Goal: Task Accomplishment & Management: Use online tool/utility

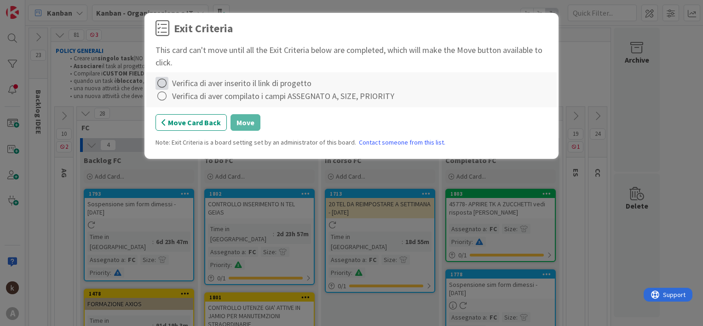
drag, startPoint x: 166, startPoint y: 81, endPoint x: 162, endPoint y: 88, distance: 7.4
click at [165, 81] on icon at bounding box center [161, 83] width 13 height 13
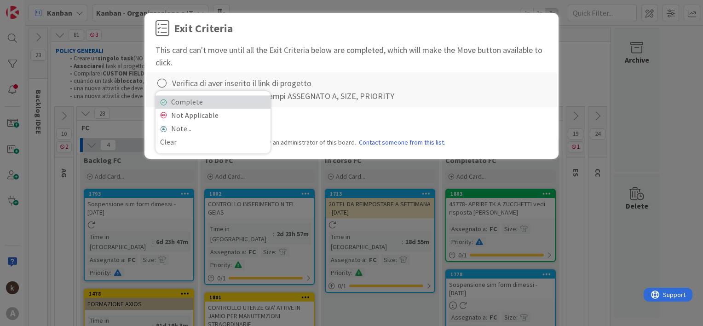
click at [169, 101] on link "Complete" at bounding box center [212, 101] width 115 height 13
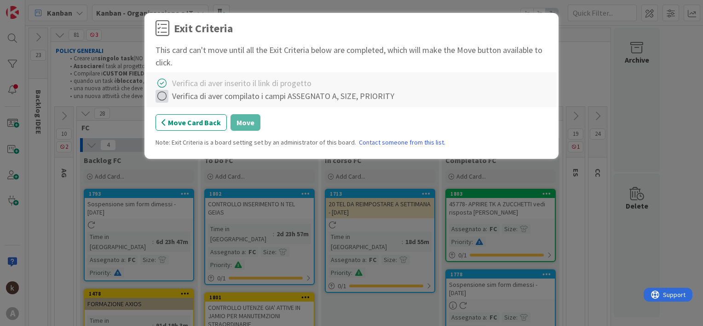
click at [164, 98] on icon at bounding box center [161, 96] width 13 height 13
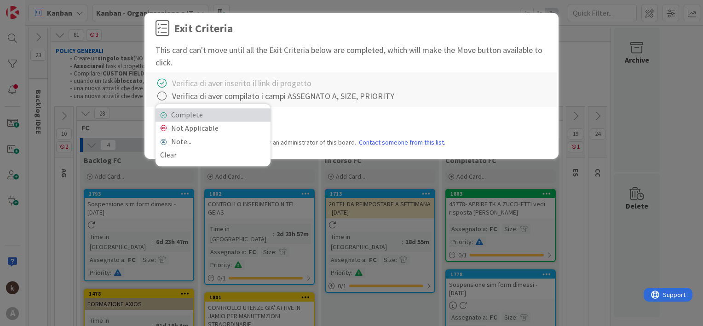
click at [175, 110] on link "Complete" at bounding box center [212, 114] width 115 height 13
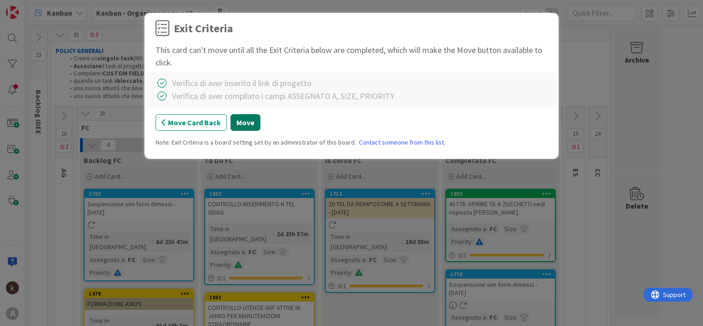
click at [237, 120] on button "Move" at bounding box center [245, 122] width 30 height 17
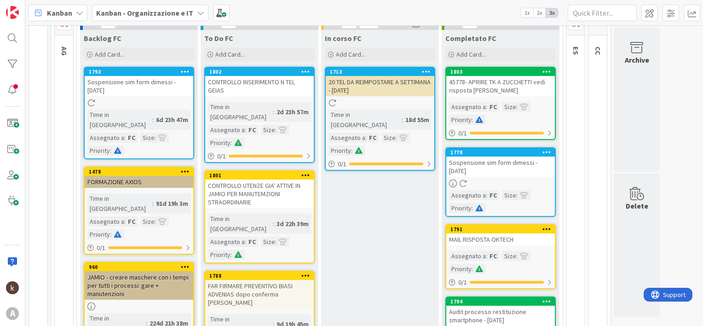
scroll to position [46, 0]
